Goal: Information Seeking & Learning: Check status

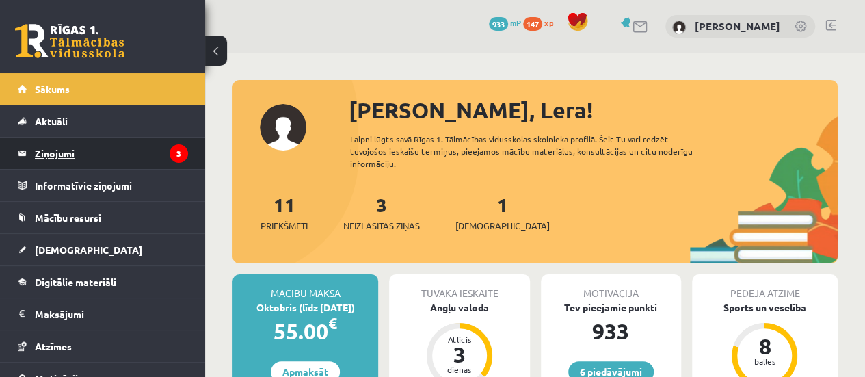
click at [142, 158] on legend "Ziņojumi 3" at bounding box center [111, 152] width 153 height 31
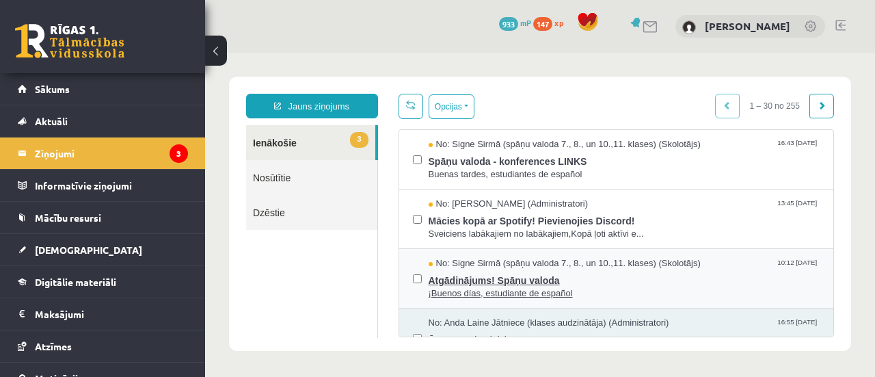
click at [497, 278] on span "Atgādinājums! Spāņu valoda" at bounding box center [625, 278] width 392 height 17
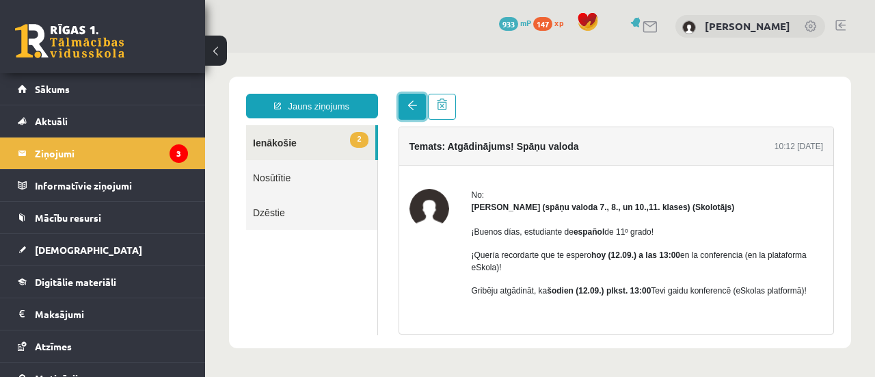
click at [413, 107] on span at bounding box center [413, 106] width 10 height 10
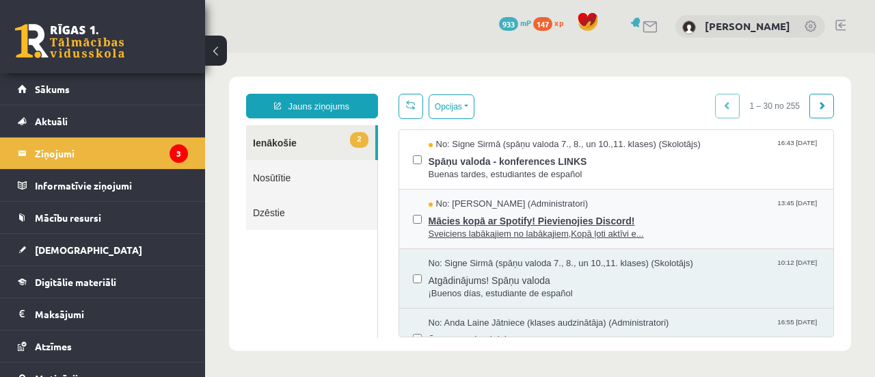
click at [485, 216] on span "Mācies kopā ar Spotify! Pievienojies Discord!" at bounding box center [625, 219] width 392 height 17
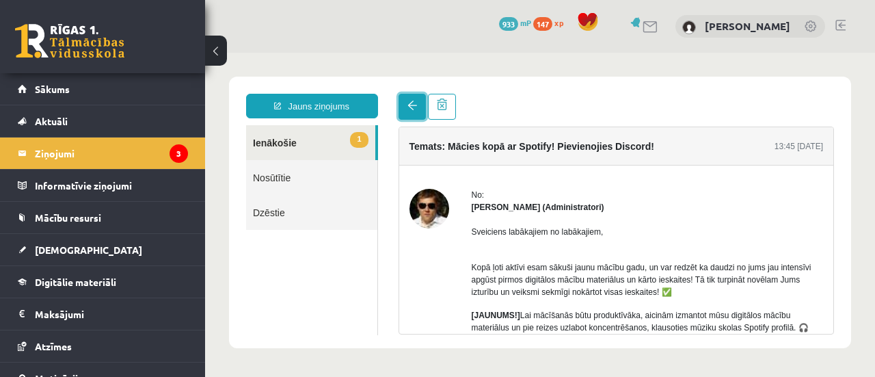
click at [412, 118] on link at bounding box center [412, 107] width 27 height 26
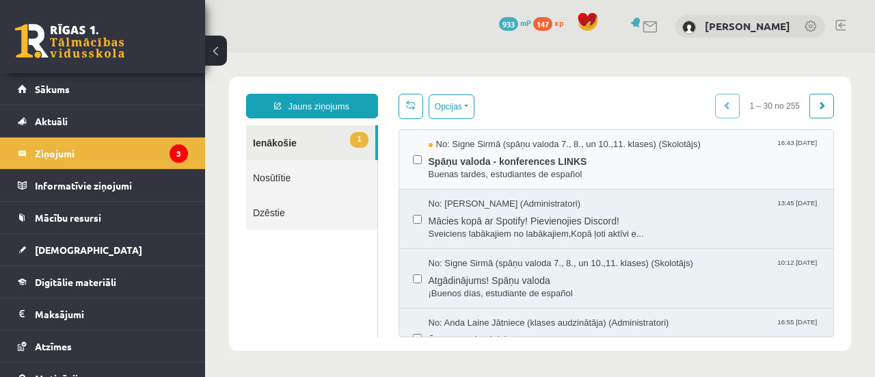
click at [477, 131] on div "No: [PERSON_NAME] (spāņu valoda 7., 8., un 10.,11. klases) (Skolotājs) 16:43 [D…" at bounding box center [616, 159] width 435 height 59
click at [465, 142] on span "No: Signe Sirmā (spāņu valoda 7., 8., un 10.,11. klases) (Skolotājs)" at bounding box center [565, 144] width 272 height 13
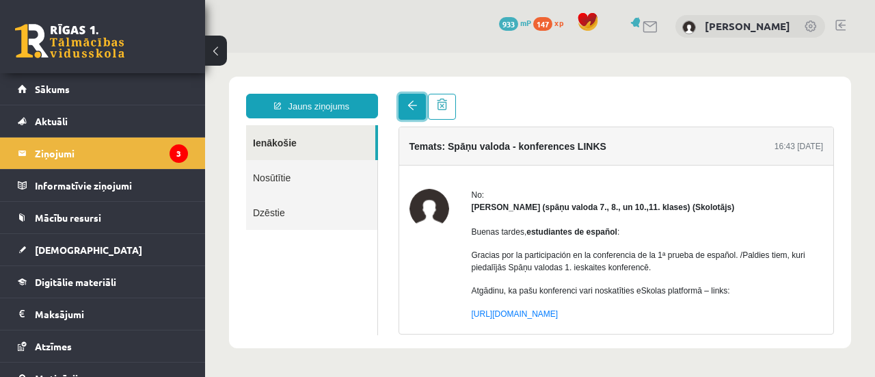
click at [414, 106] on span at bounding box center [413, 106] width 10 height 10
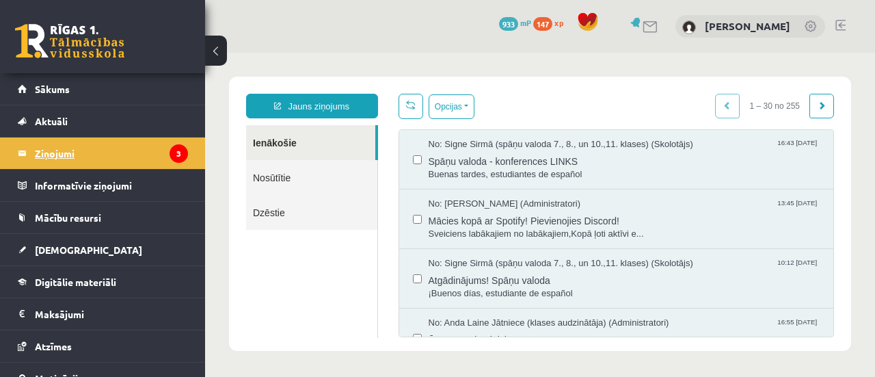
click at [126, 165] on legend "Ziņojumi 3" at bounding box center [111, 152] width 153 height 31
click at [98, 258] on link "[DEMOGRAPHIC_DATA]" at bounding box center [103, 249] width 170 height 31
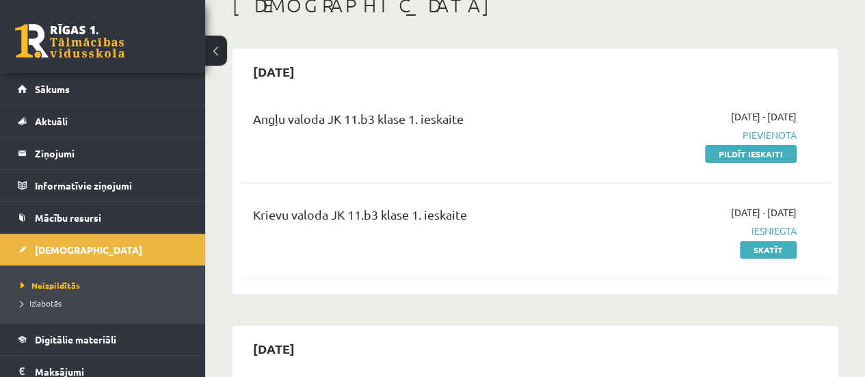
scroll to position [112, 0]
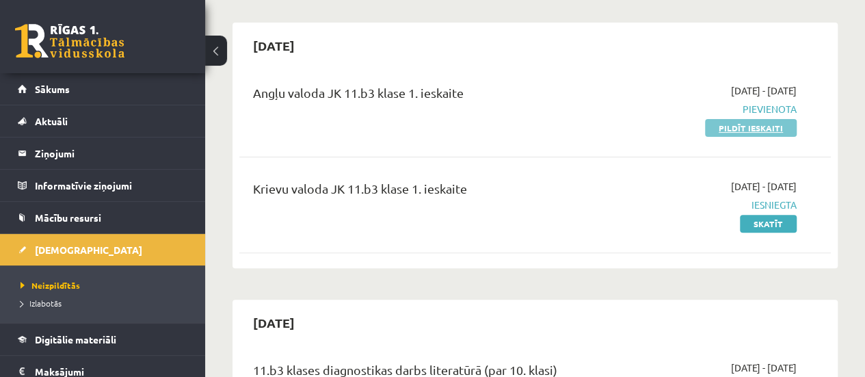
click at [759, 133] on link "Pildīt ieskaiti" at bounding box center [751, 128] width 92 height 18
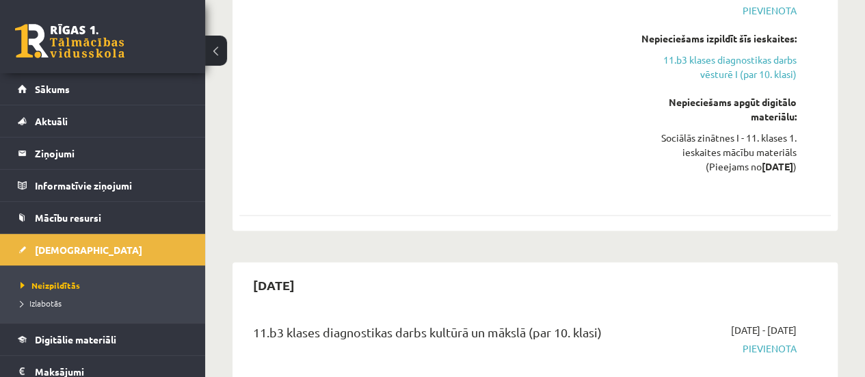
scroll to position [940, 0]
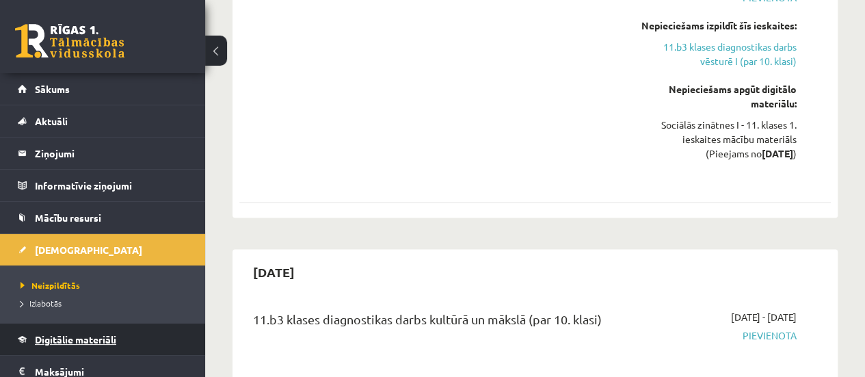
click at [155, 343] on link "Digitālie materiāli" at bounding box center [103, 338] width 170 height 31
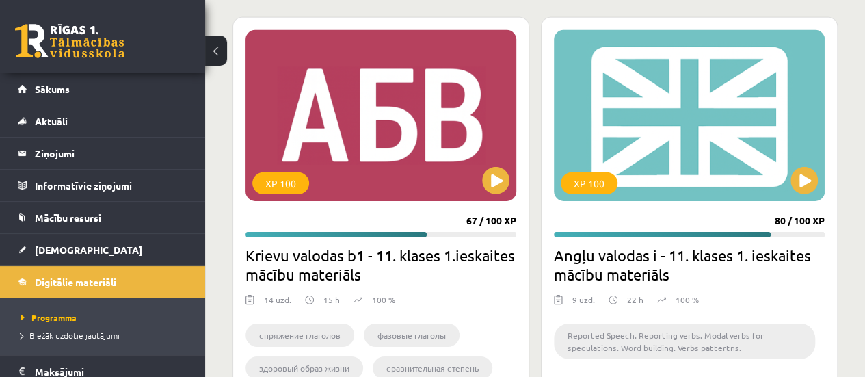
scroll to position [2163, 0]
